Goal: Information Seeking & Learning: Learn about a topic

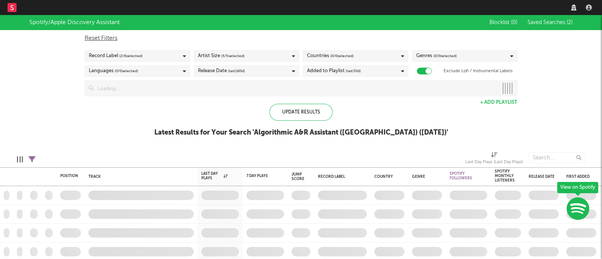
checkbox input "true"
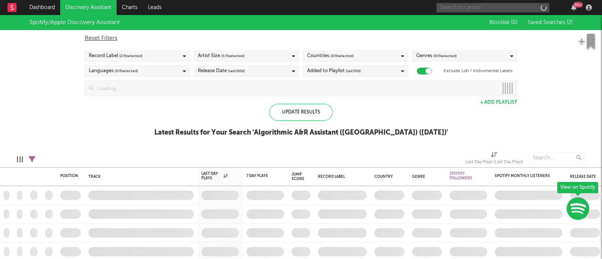
click at [479, 5] on input "text" at bounding box center [492, 7] width 113 height 9
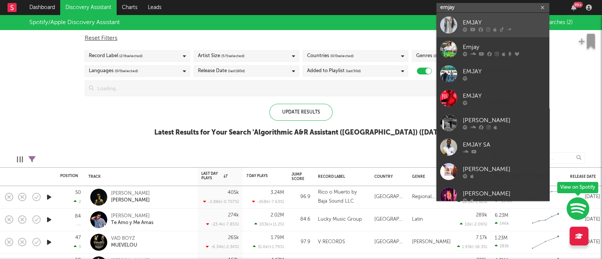
type input "emjay"
click at [466, 20] on div "EMJAY" at bounding box center [504, 22] width 83 height 9
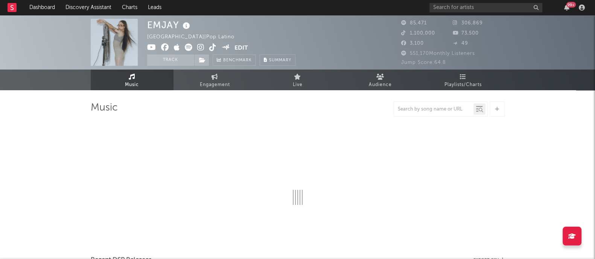
select select "6m"
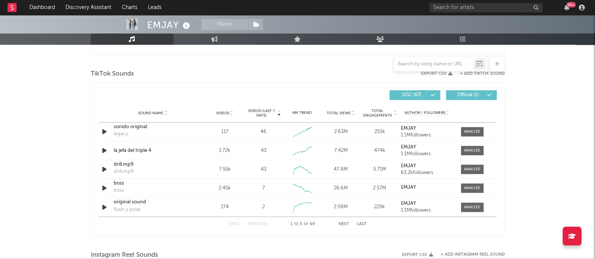
scroll to position [493, 0]
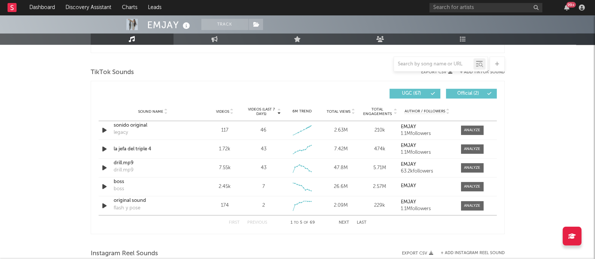
click at [547, 143] on div "EMJAY Track [GEOGRAPHIC_DATA] | Pop Latino Edit Track Benchmark Summary 85,471 …" at bounding box center [297, 91] width 595 height 1137
click at [474, 126] on span at bounding box center [472, 130] width 23 height 9
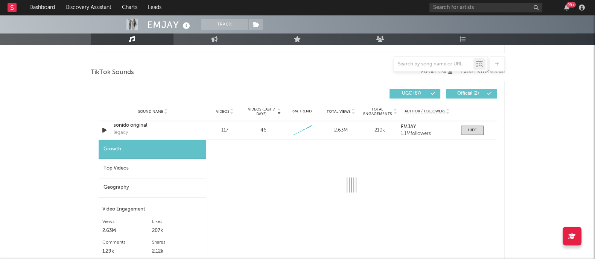
select select "1w"
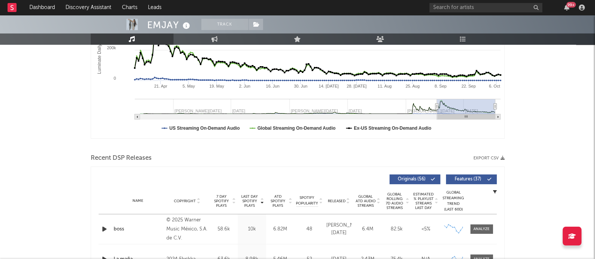
scroll to position [0, 0]
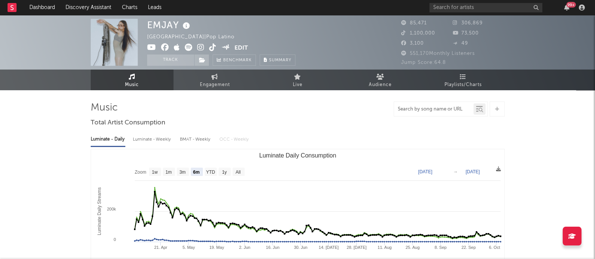
click at [423, 111] on input "text" at bounding box center [433, 109] width 79 height 6
click at [479, 108] on icon at bounding box center [481, 110] width 5 height 5
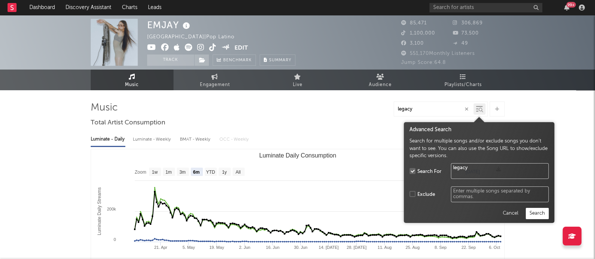
type input "legacy"
click at [537, 213] on button "Search" at bounding box center [537, 213] width 23 height 11
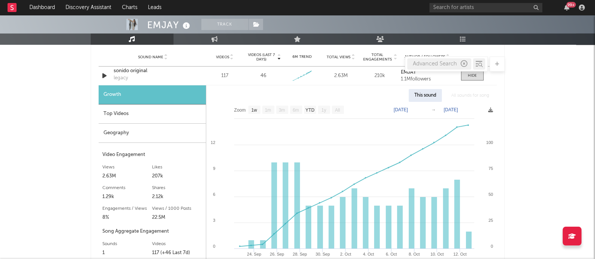
scroll to position [426, 0]
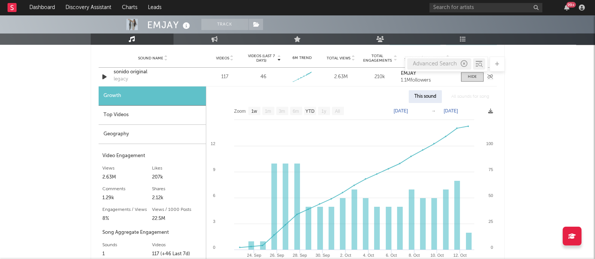
click at [187, 76] on div "sonido original legacy" at bounding box center [153, 76] width 79 height 17
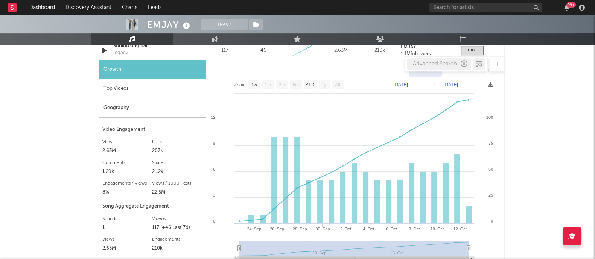
scroll to position [452, 0]
click at [271, 84] on text "1m" at bounding box center [268, 84] width 6 height 5
click at [267, 82] on text "1m" at bounding box center [268, 84] width 6 height 5
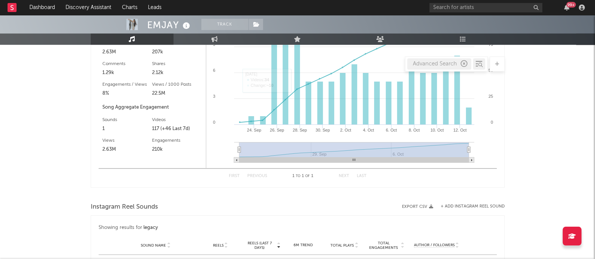
scroll to position [549, 0]
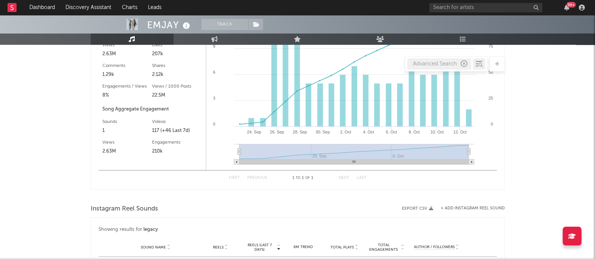
drag, startPoint x: 243, startPoint y: 151, endPoint x: 304, endPoint y: 169, distance: 63.5
click at [304, 169] on icon "Created with Highcharts 10.3.3 [DATE]. Sep [DATE]. [DATE]. [DATE]. [DATE]. [DAT…" at bounding box center [351, 75] width 290 height 190
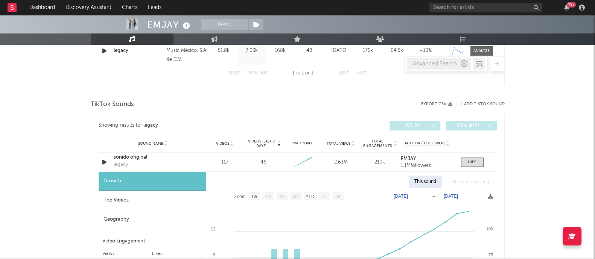
scroll to position [339, 0]
click at [265, 148] on span "Videos (last 7 days)" at bounding box center [261, 144] width 30 height 9
click at [184, 141] on div "Sound Name" at bounding box center [153, 144] width 79 height 6
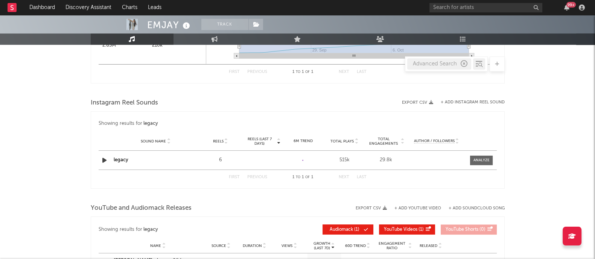
scroll to position [654, 0]
click at [176, 157] on div "legacy" at bounding box center [156, 161] width 84 height 8
click at [107, 160] on icon "button" at bounding box center [104, 161] width 8 height 9
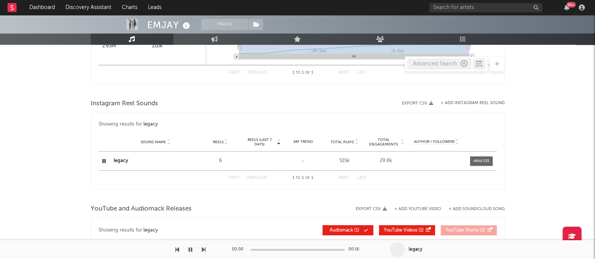
click at [107, 160] on icon "button" at bounding box center [103, 161] width 7 height 9
drag, startPoint x: 132, startPoint y: 163, endPoint x: 181, endPoint y: 170, distance: 49.8
click at [181, 170] on div "Sound Name legacy Reels 6 Reels (last 7 days) 6M Trend Created with Highcharts …" at bounding box center [298, 161] width 398 height 19
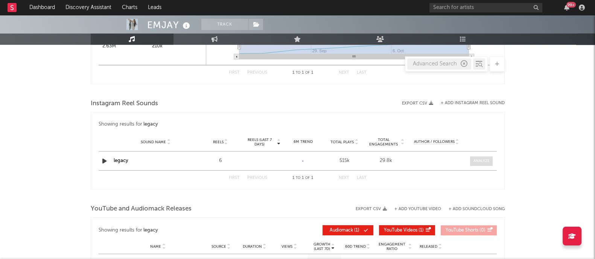
click at [478, 158] on div at bounding box center [481, 161] width 16 height 6
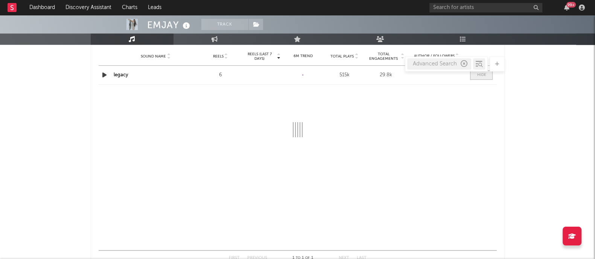
select select "1w"
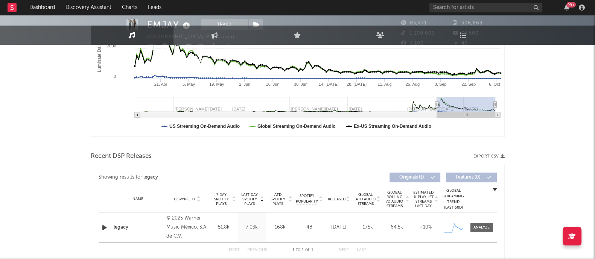
scroll to position [0, 0]
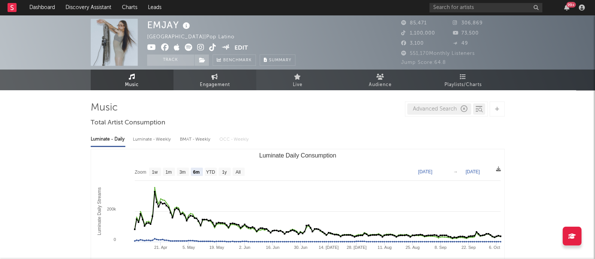
drag, startPoint x: 218, startPoint y: 94, endPoint x: 210, endPoint y: 85, distance: 12.0
click at [210, 85] on span "Engagement" at bounding box center [215, 85] width 30 height 9
select select "1w"
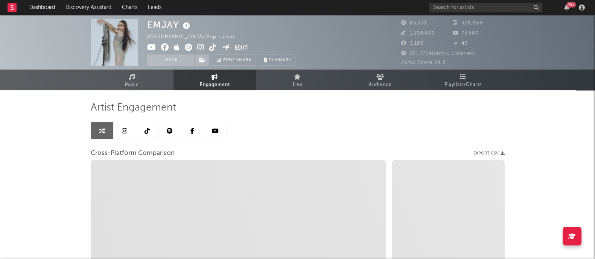
select select "1m"
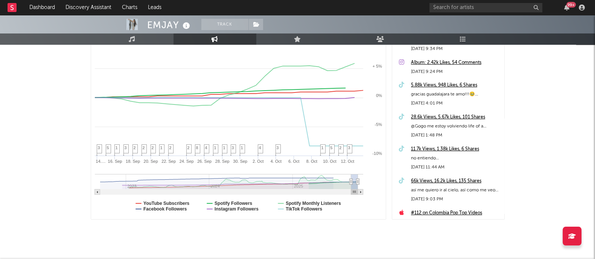
scroll to position [139, 0]
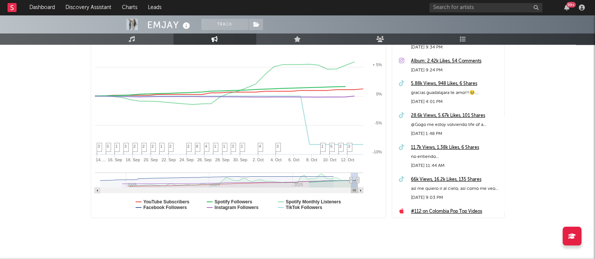
click at [589, 127] on div "EMJAY Track [GEOGRAPHIC_DATA] | Pop Latino Edit Track Benchmark Summary 85,471 …" at bounding box center [297, 73] width 595 height 395
click at [167, 198] on rect at bounding box center [238, 119] width 295 height 197
click at [170, 202] on text "YouTube Subscribers" at bounding box center [166, 201] width 46 height 5
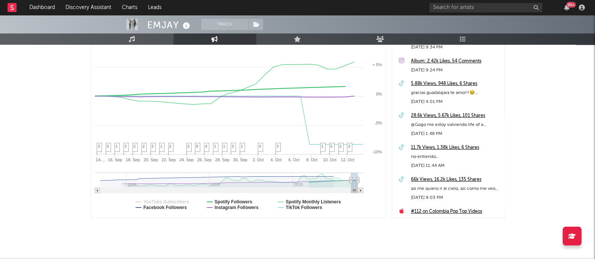
select select "1m"
click at [172, 207] on text "Facebook Followers" at bounding box center [165, 207] width 44 height 5
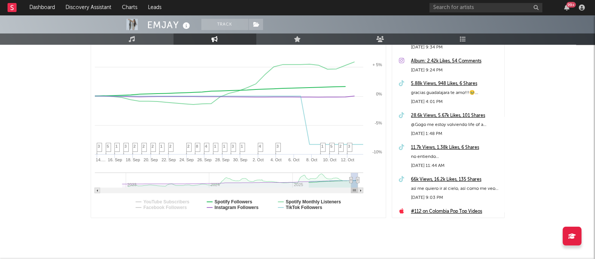
select select "1m"
click at [237, 200] on text "Spotify Followers" at bounding box center [233, 201] width 38 height 5
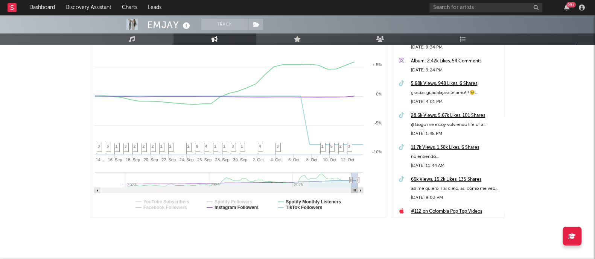
select select "1m"
click at [237, 199] on text "Spotify Followers" at bounding box center [233, 201] width 38 height 5
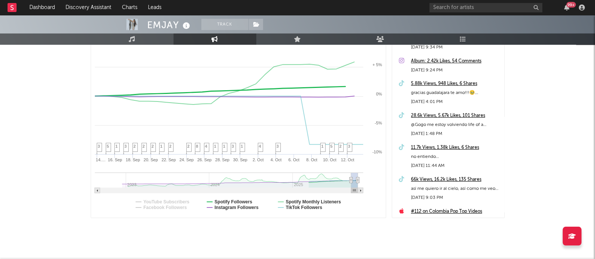
select select "1m"
click at [325, 202] on text "Spotify Monthly Listeners" at bounding box center [313, 201] width 55 height 5
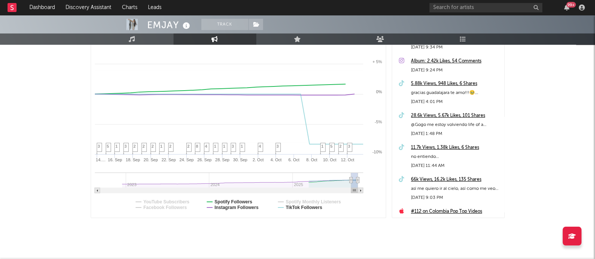
select select "1m"
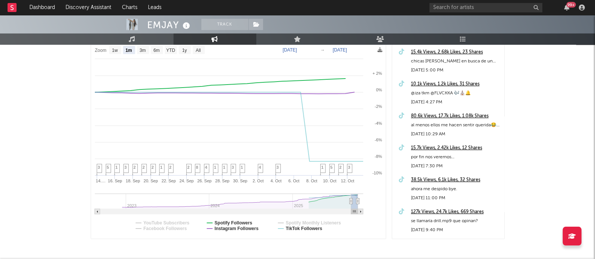
scroll to position [211, 0]
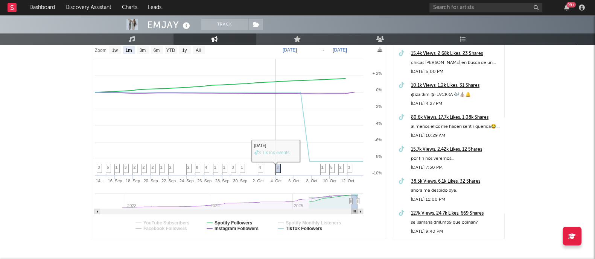
click at [277, 169] on span "3" at bounding box center [278, 167] width 2 height 5
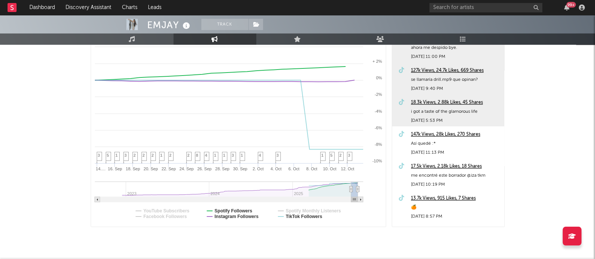
scroll to position [131, 0]
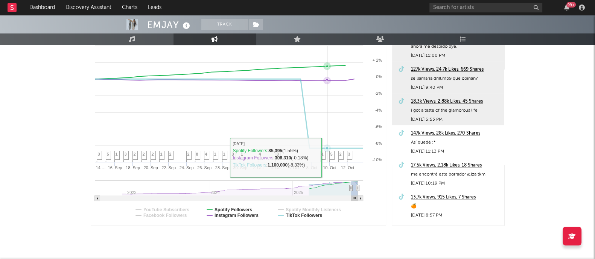
click at [323, 157] on span "1" at bounding box center [322, 154] width 2 height 5
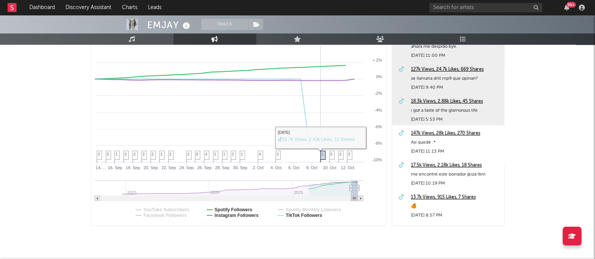
click at [323, 157] on span "1" at bounding box center [322, 154] width 2 height 5
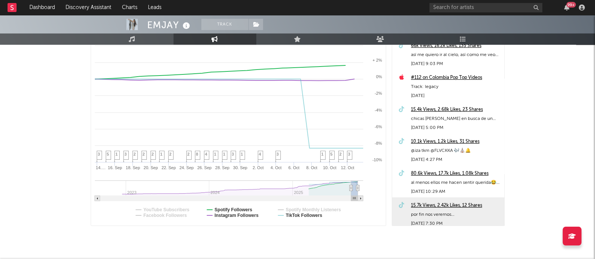
scroll to position [141, 0]
click at [523, 106] on div "EMJAY Track [GEOGRAPHIC_DATA] | Pop Latino Edit Track Benchmark Summary 85,471 …" at bounding box center [297, 81] width 595 height 395
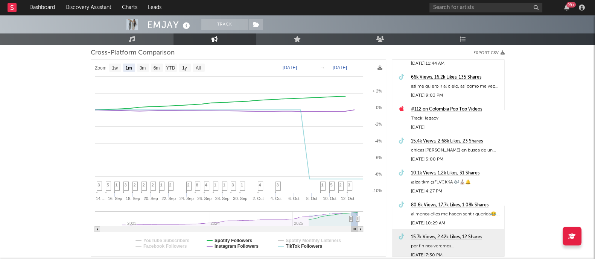
scroll to position [101, 0]
